Goal: Task Accomplishment & Management: Use online tool/utility

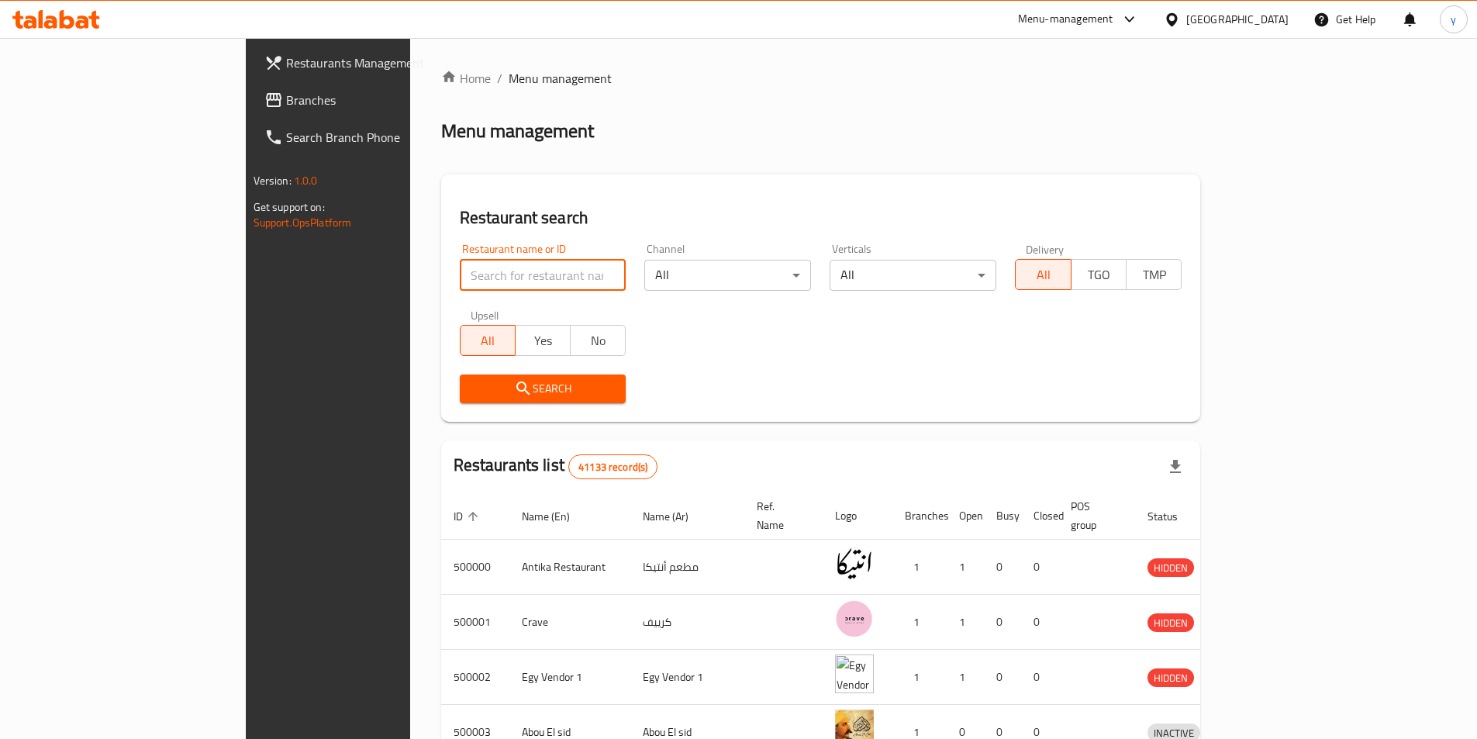
click at [460, 271] on input "search" at bounding box center [543, 275] width 167 height 31
paste input "777989"
type input "777989"
click at [252, 88] on link "Branches" at bounding box center [372, 99] width 240 height 37
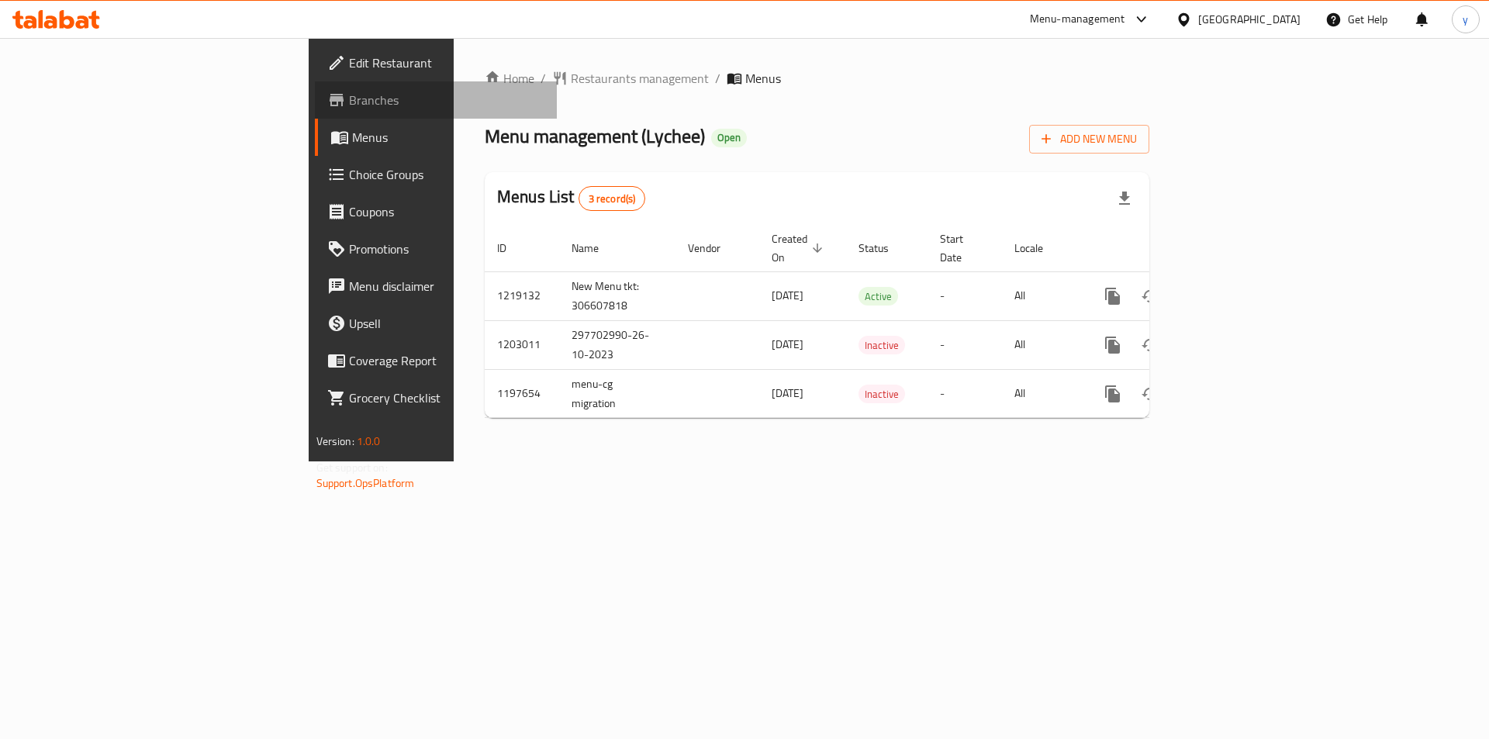
click at [349, 97] on span "Branches" at bounding box center [447, 100] width 196 height 19
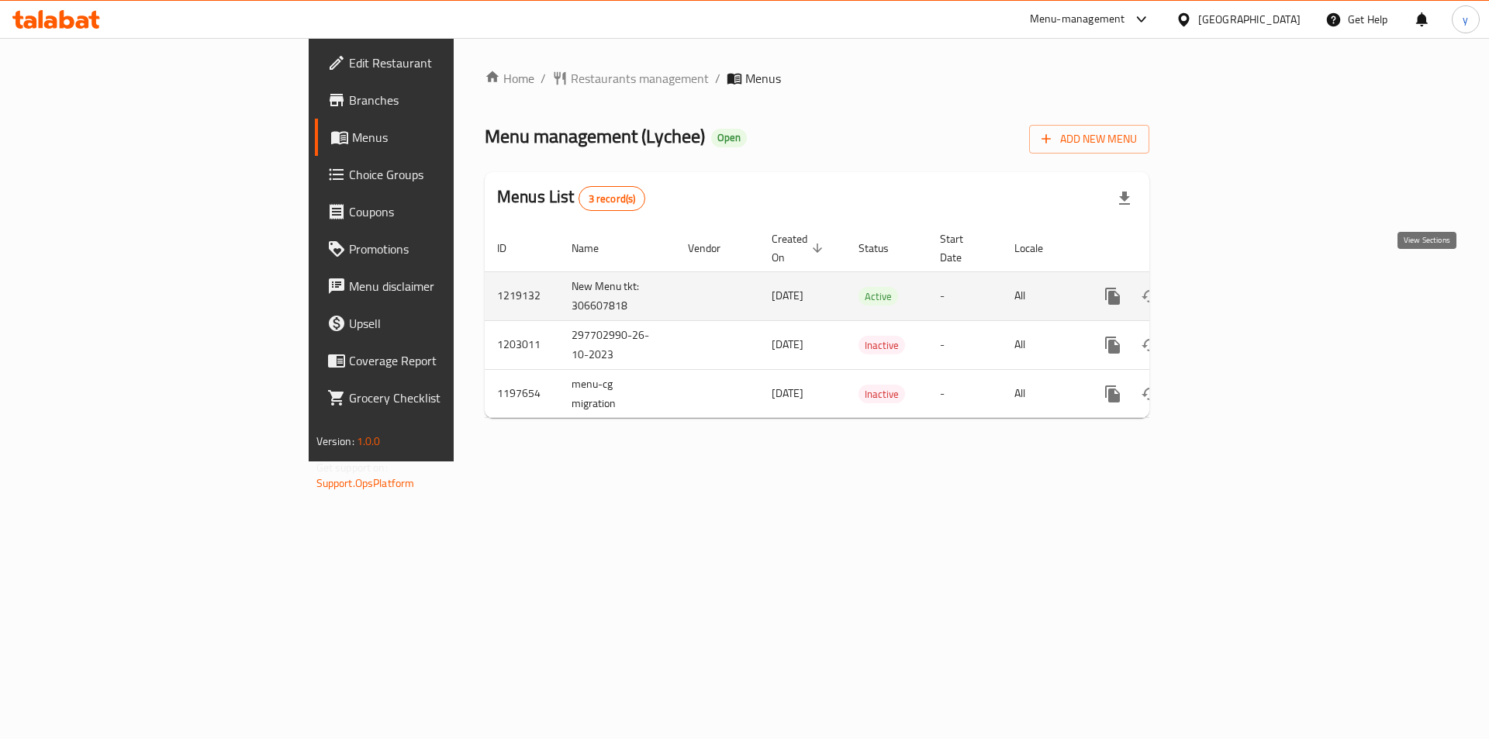
click at [1232, 289] on icon "enhanced table" at bounding box center [1225, 296] width 14 height 14
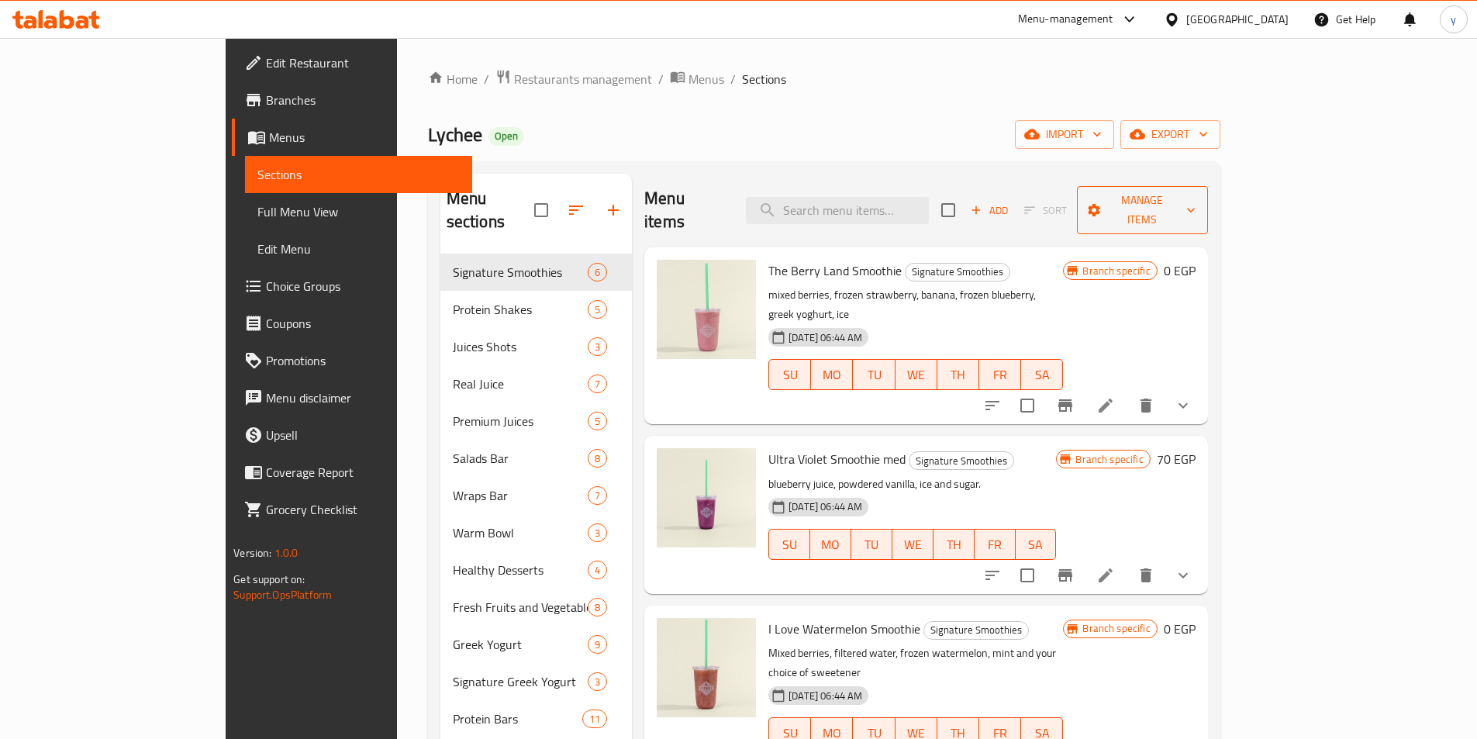
click at [1208, 188] on button "Manage items" at bounding box center [1142, 210] width 131 height 48
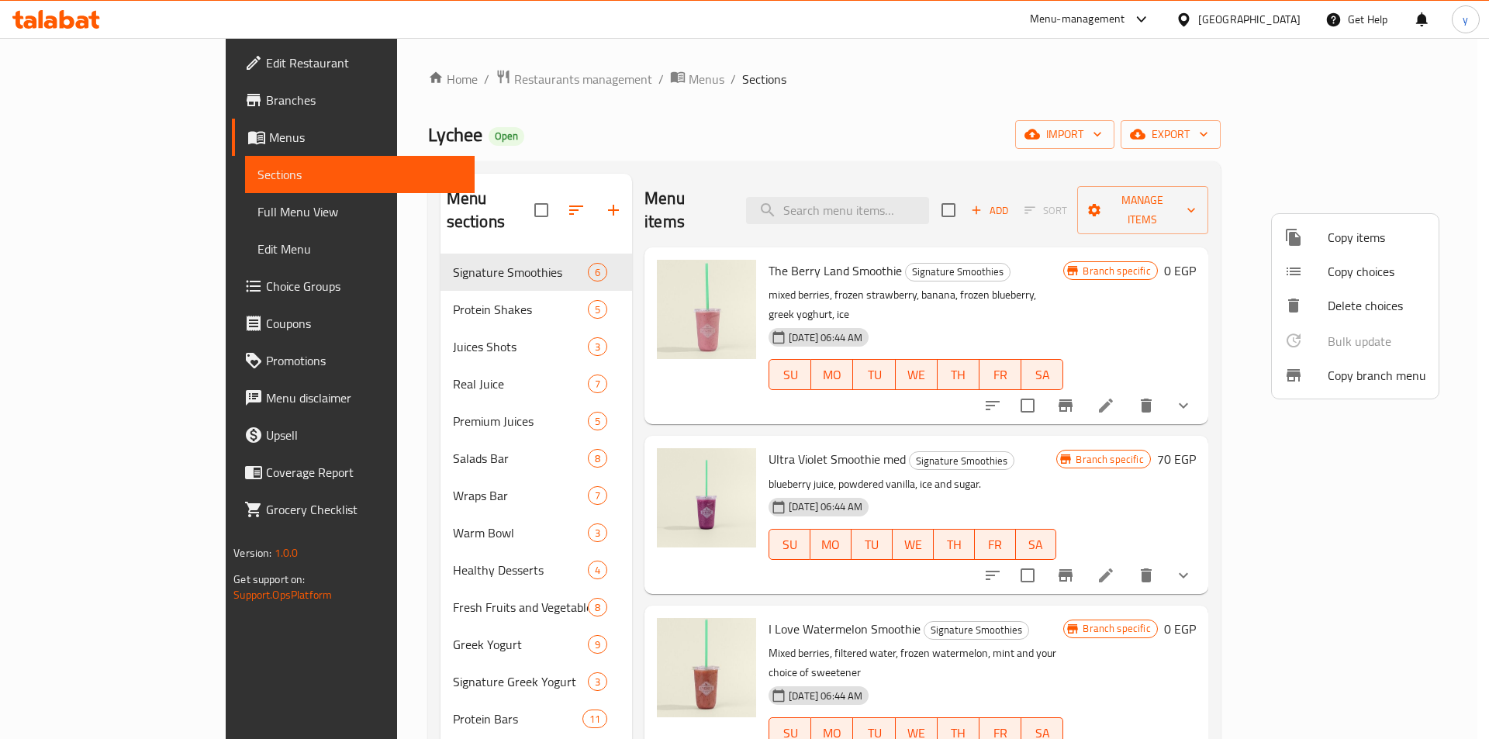
click at [1354, 383] on span "Copy branch menu" at bounding box center [1377, 375] width 98 height 19
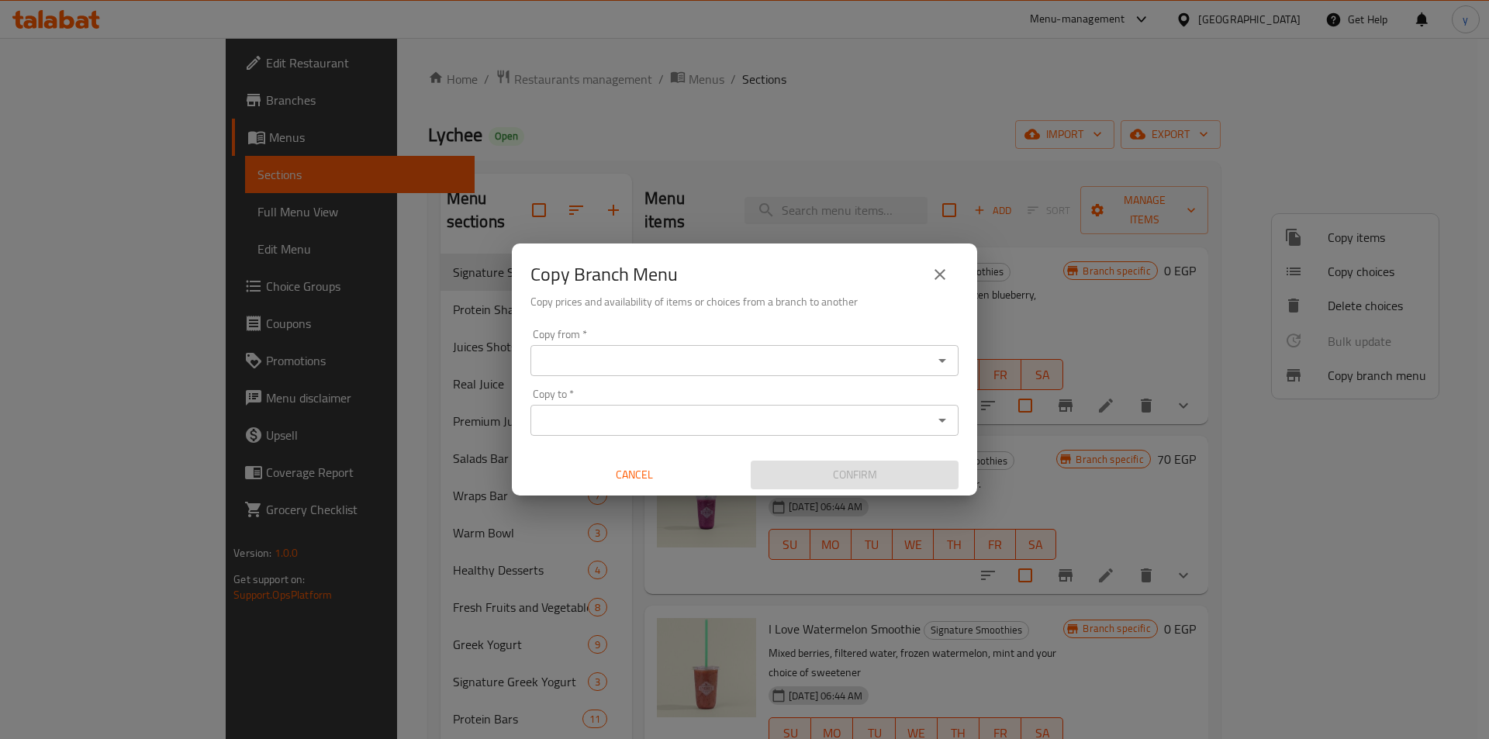
click at [897, 369] on input "Copy from   *" at bounding box center [731, 361] width 393 height 22
click at [770, 371] on div "Copy from *" at bounding box center [744, 360] width 428 height 31
click at [938, 358] on icon "Open" at bounding box center [942, 360] width 19 height 19
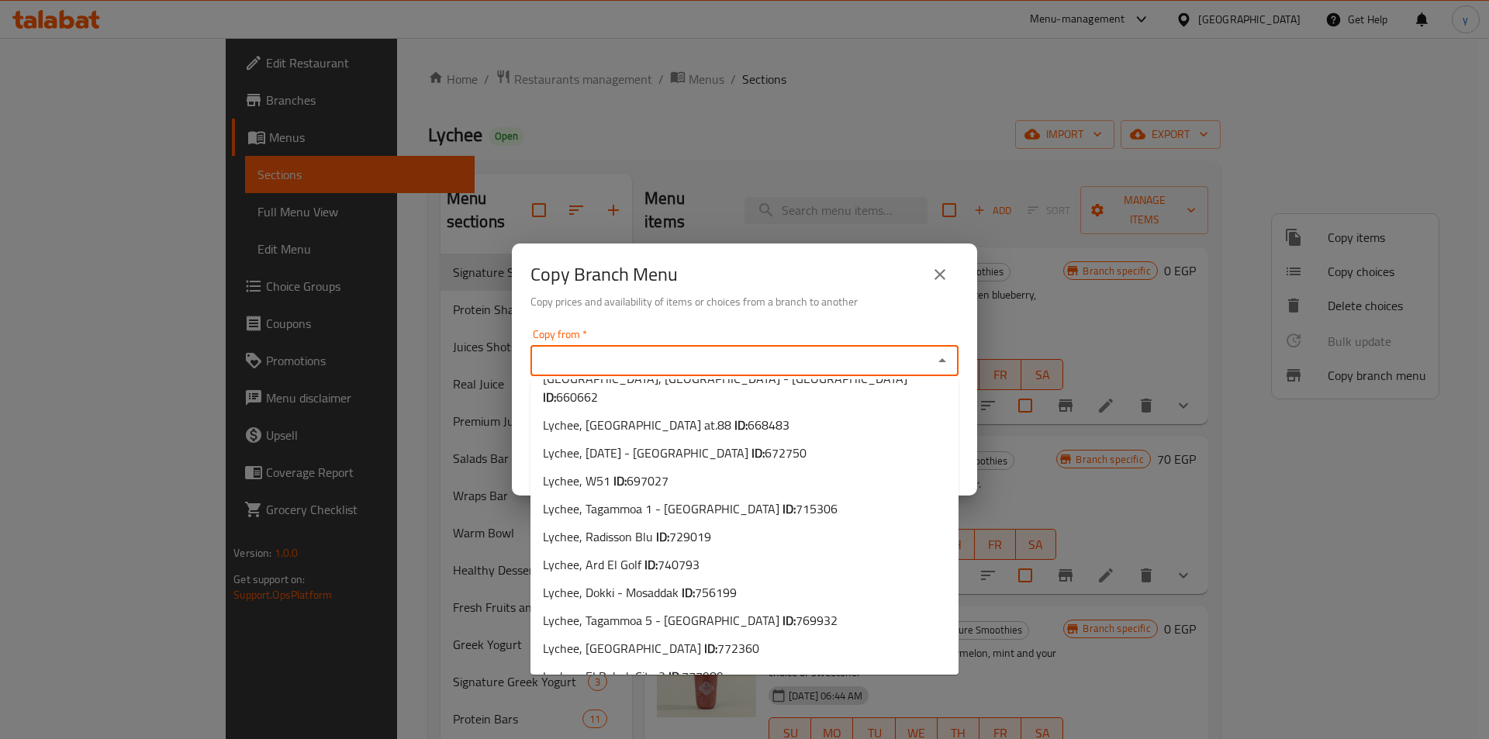
scroll to position [275, 0]
click at [724, 631] on li "Lychee, Marassi Village ID: 772360" at bounding box center [744, 645] width 428 height 28
type input "Lychee, Marassi Village"
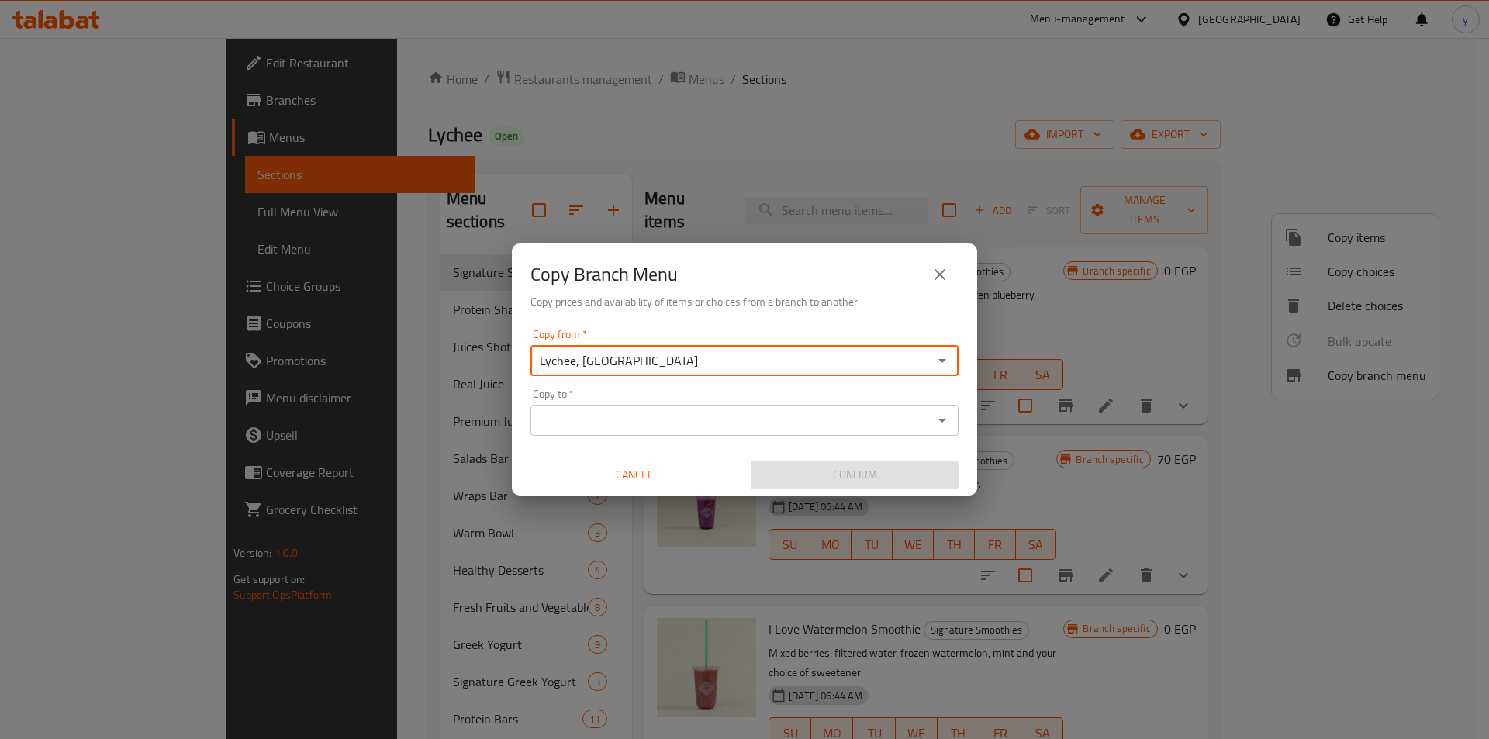
click at [936, 421] on icon "Open" at bounding box center [942, 420] width 19 height 19
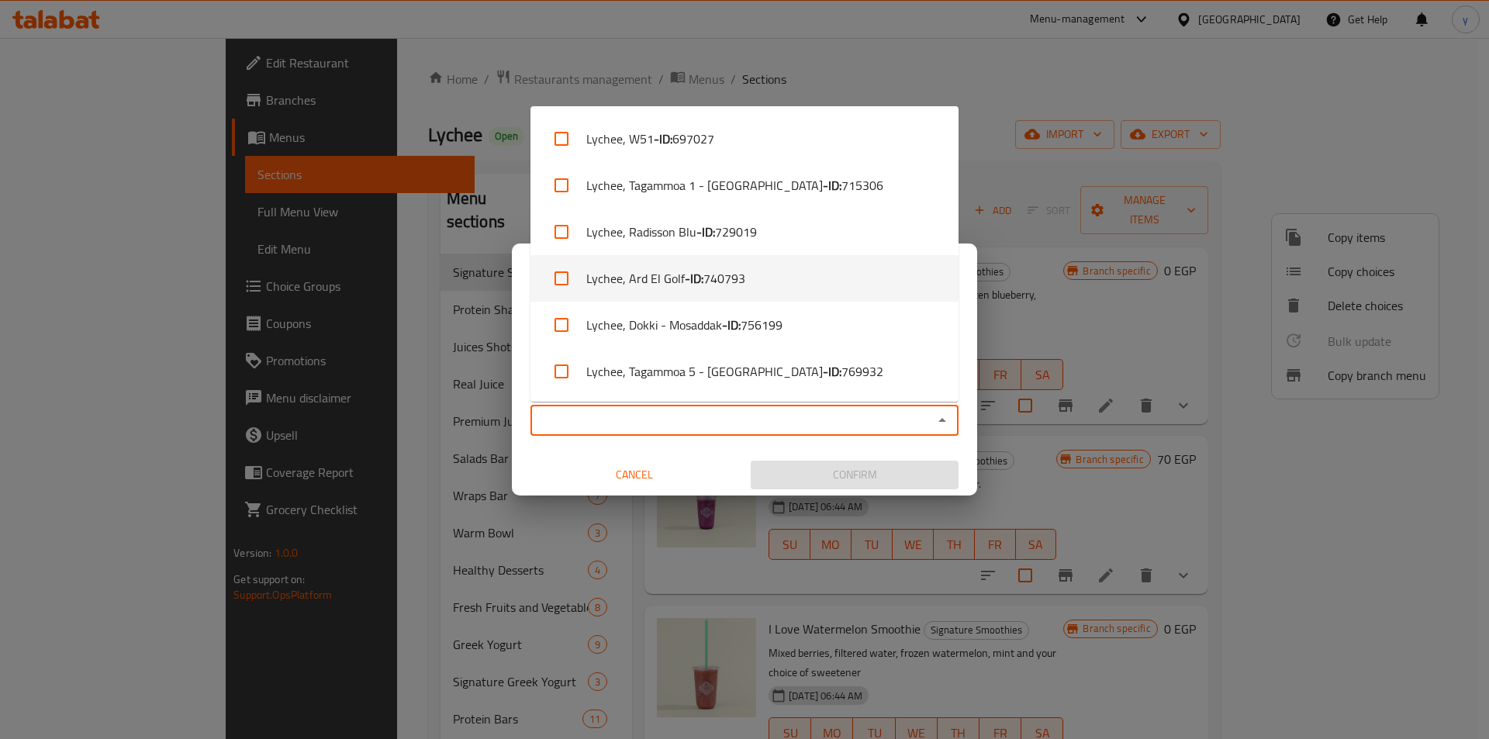
scroll to position [648, 0]
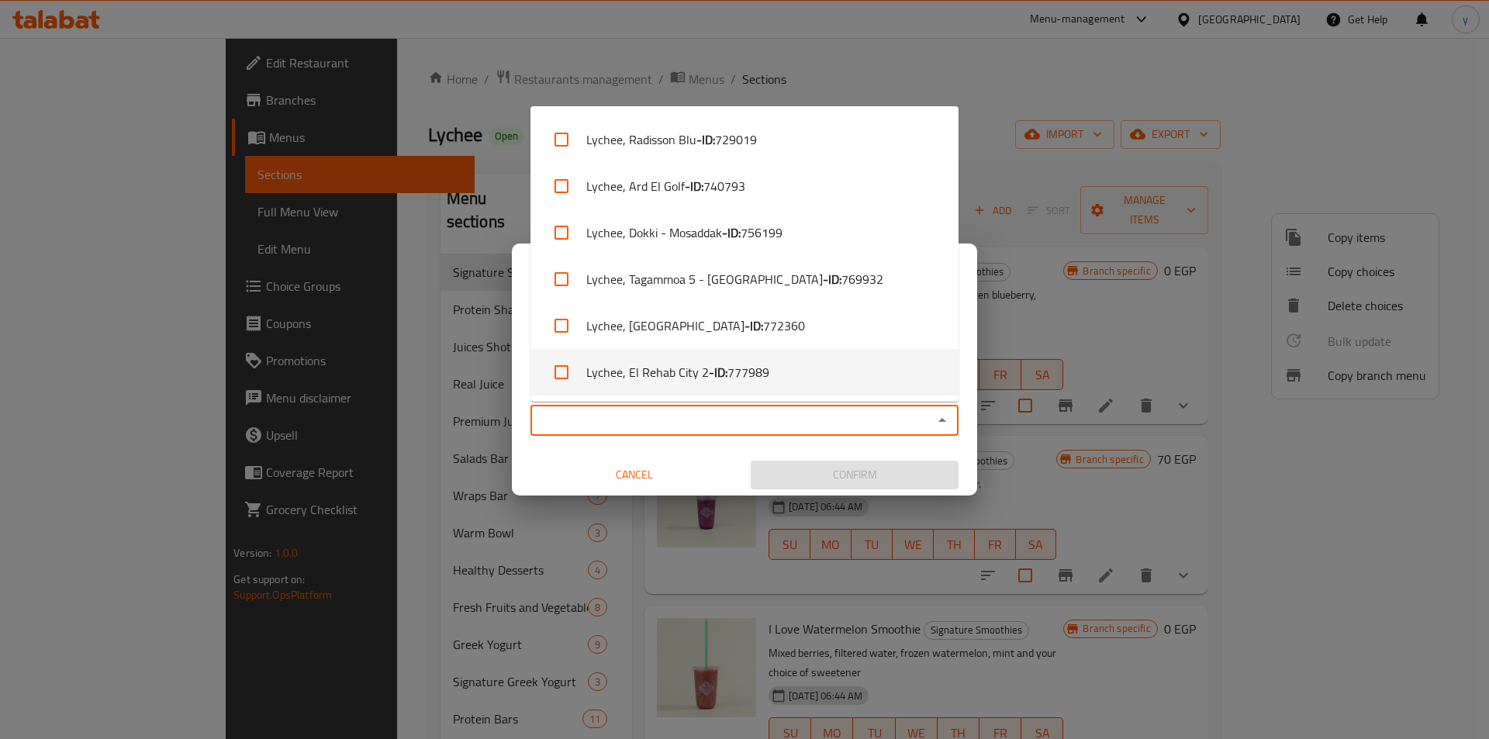
click at [769, 375] on li "Lychee, El Rehab City 2 - ID: 777989" at bounding box center [744, 372] width 428 height 47
checkbox input "true"
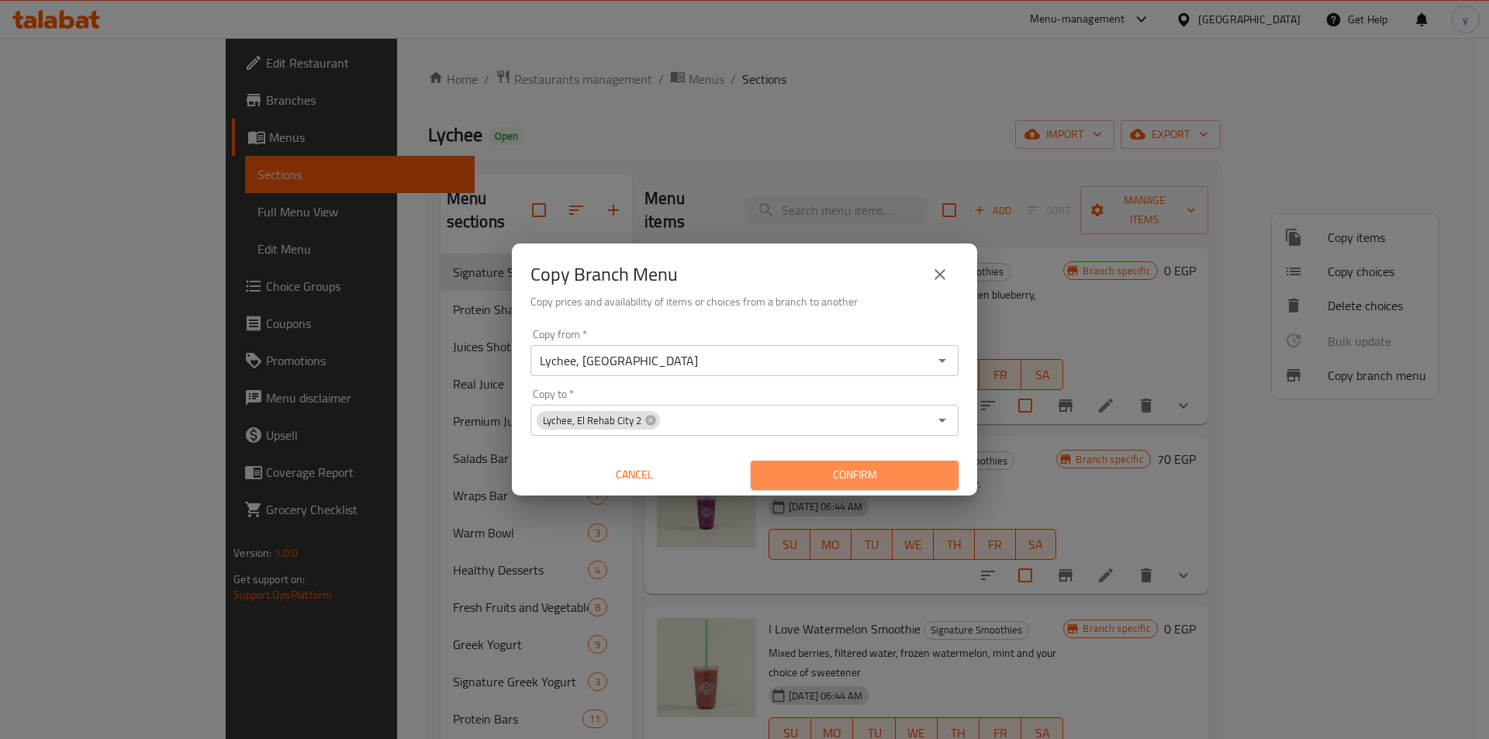
click at [824, 471] on span "Confirm" at bounding box center [854, 474] width 183 height 19
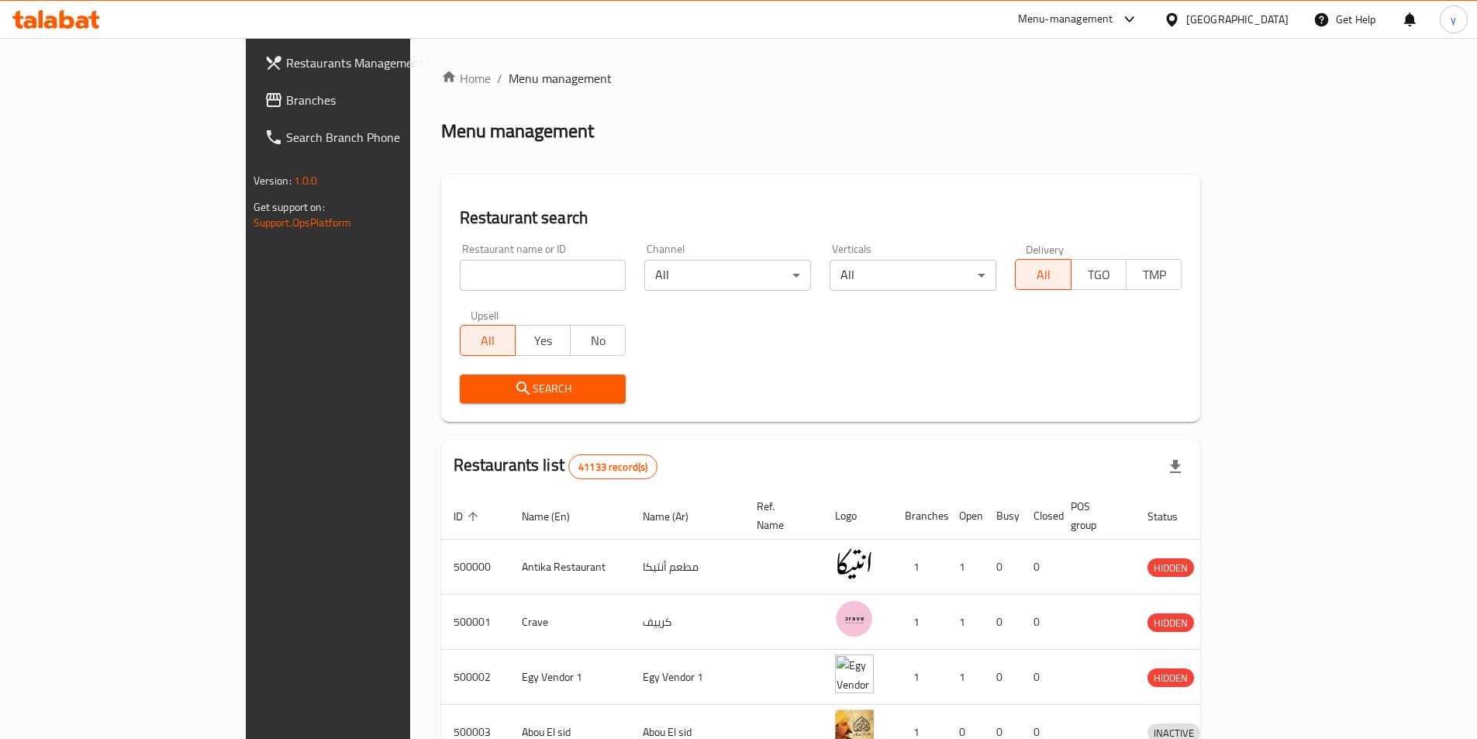
click at [286, 95] on span "Branches" at bounding box center [383, 100] width 194 height 19
